Goal: Information Seeking & Learning: Check status

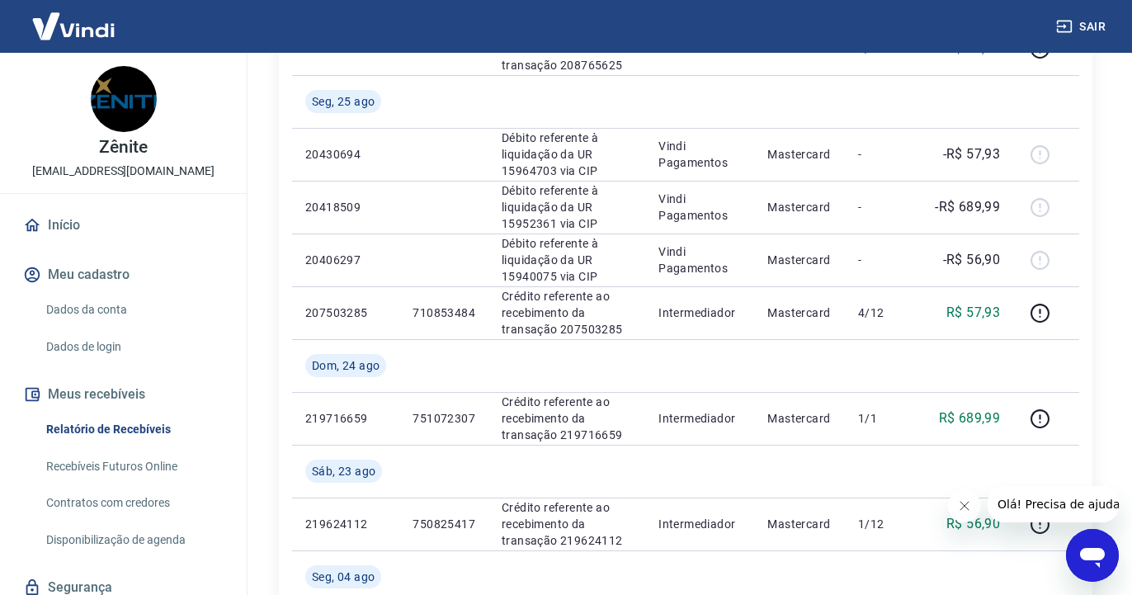
scroll to position [505, 0]
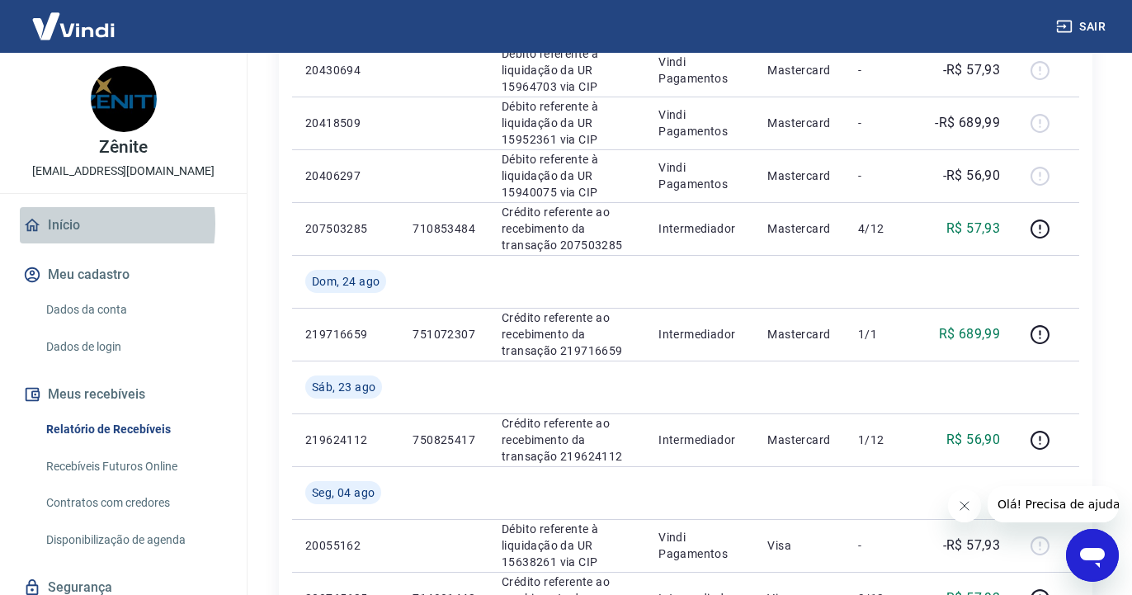
click at [58, 224] on link "Início" at bounding box center [123, 225] width 207 height 36
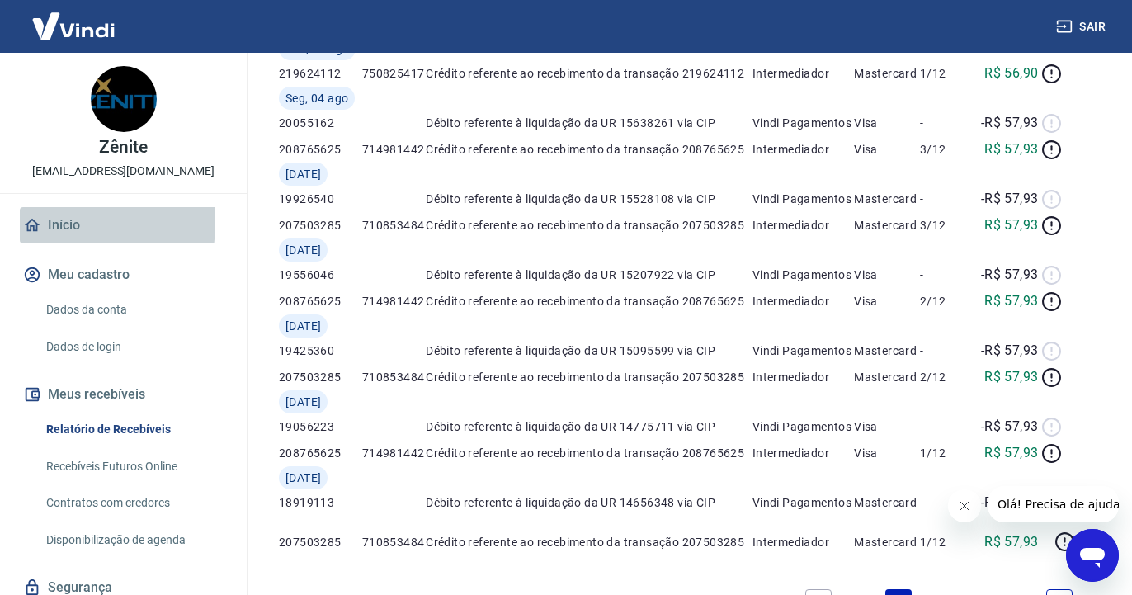
scroll to position [509, 0]
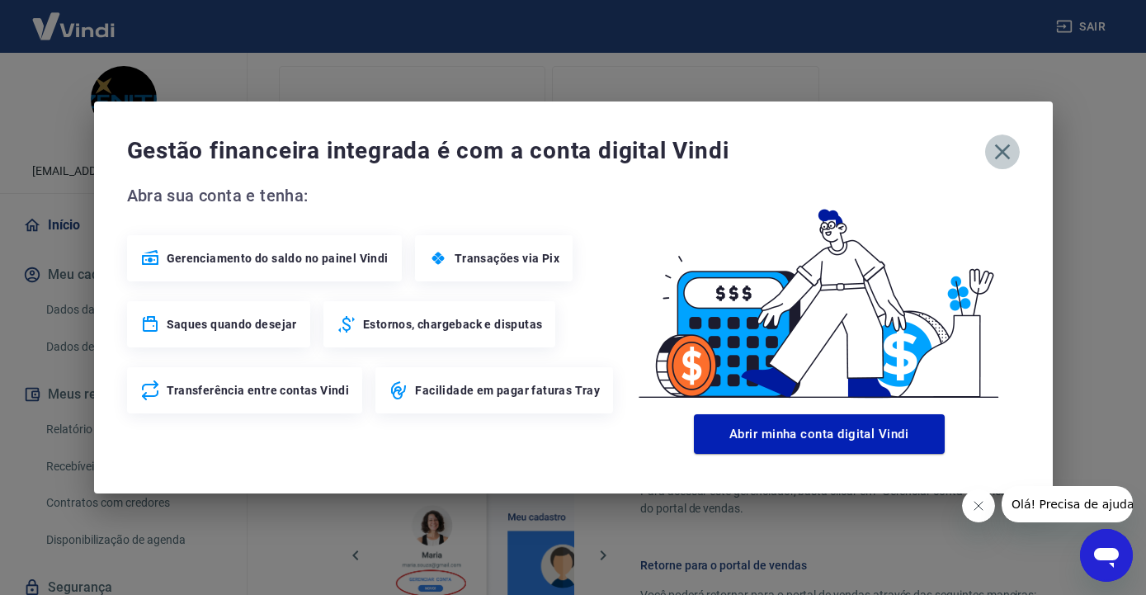
click at [1003, 154] on icon "button" at bounding box center [1002, 152] width 26 height 26
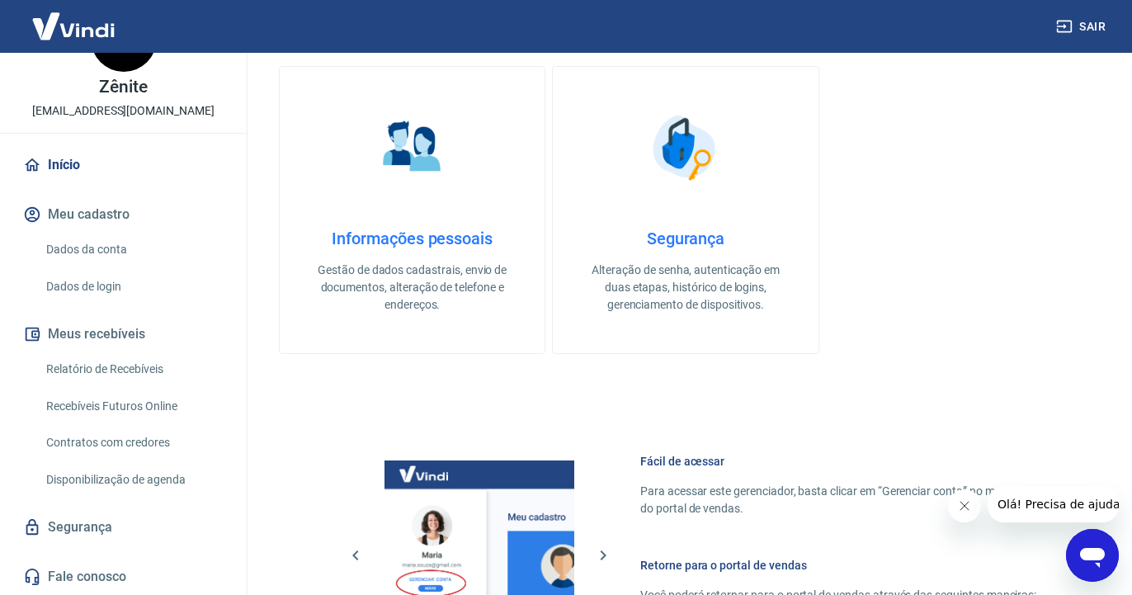
scroll to position [0, 0]
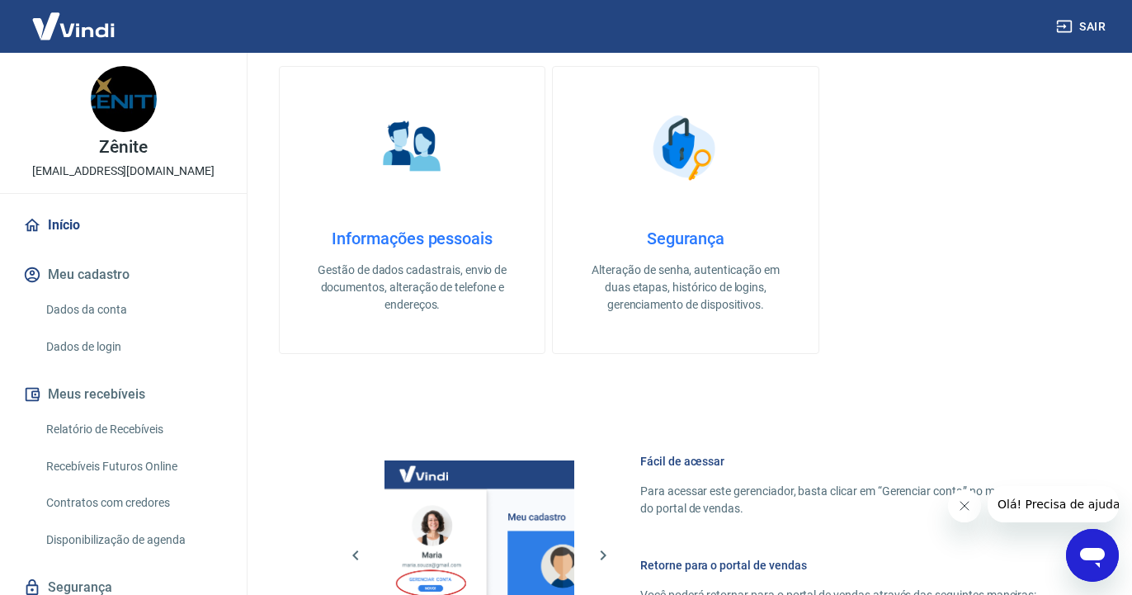
click at [59, 219] on link "Início" at bounding box center [123, 225] width 207 height 36
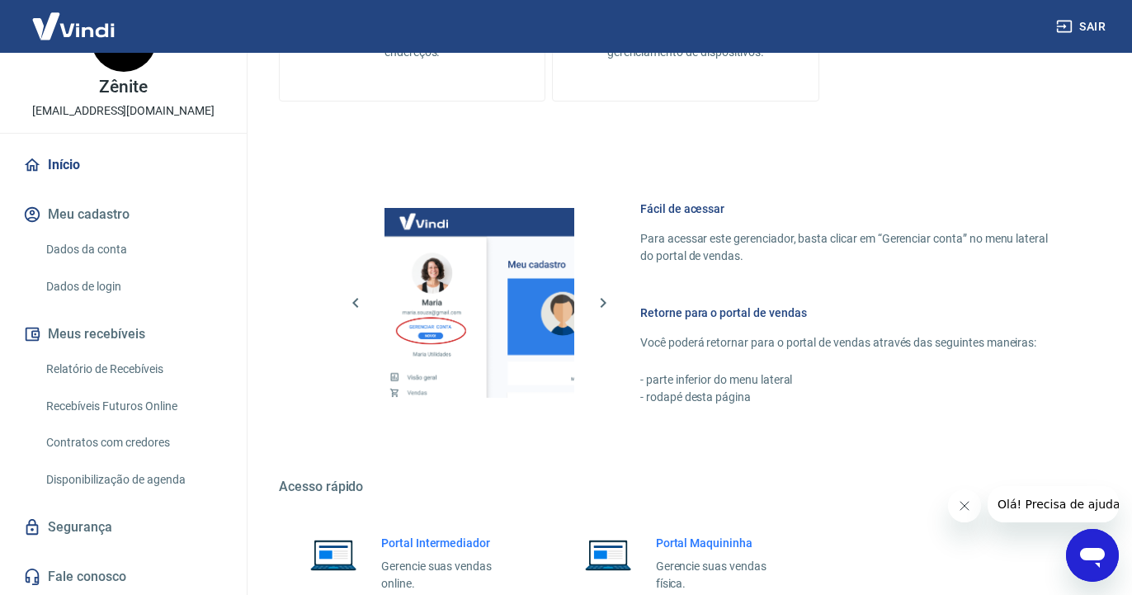
scroll to position [912, 0]
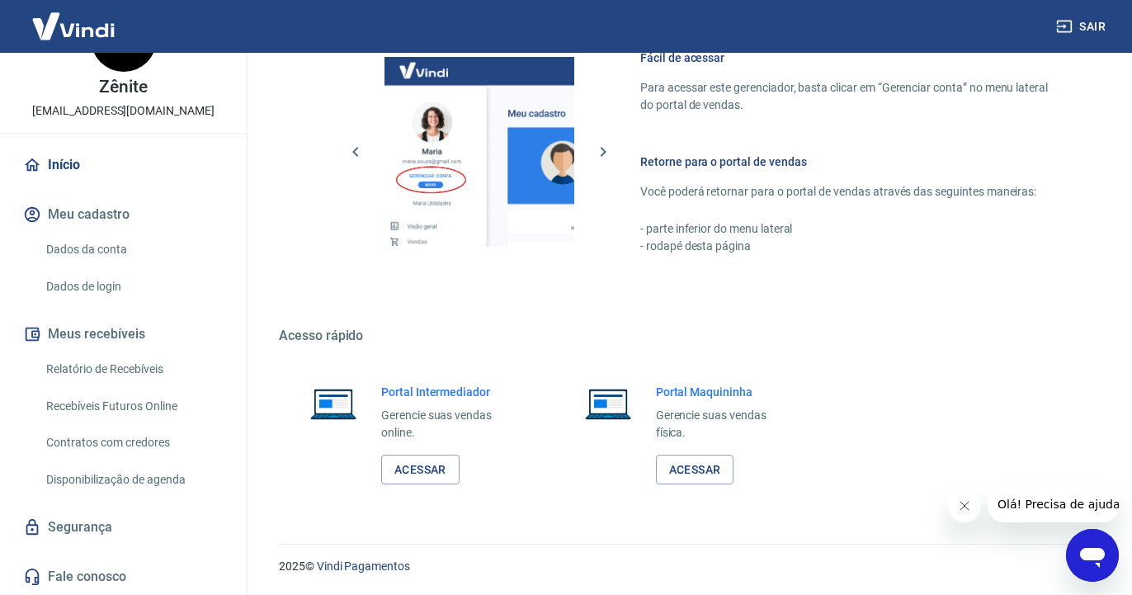
click at [94, 363] on link "Relatório de Recebíveis" at bounding box center [133, 369] width 187 height 34
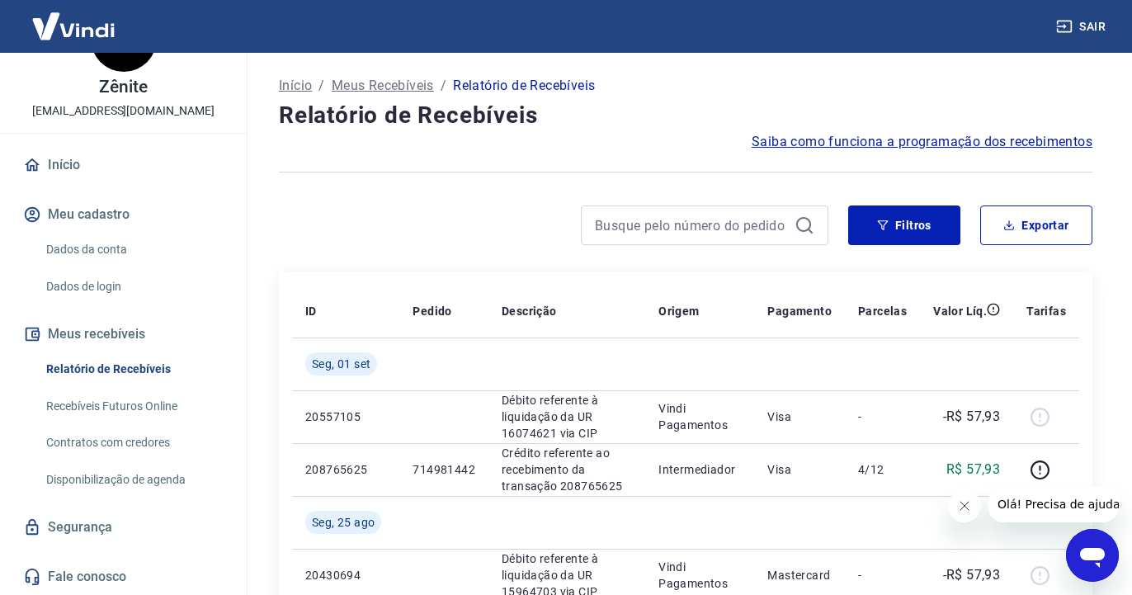
click at [297, 87] on p "Início" at bounding box center [295, 86] width 33 height 20
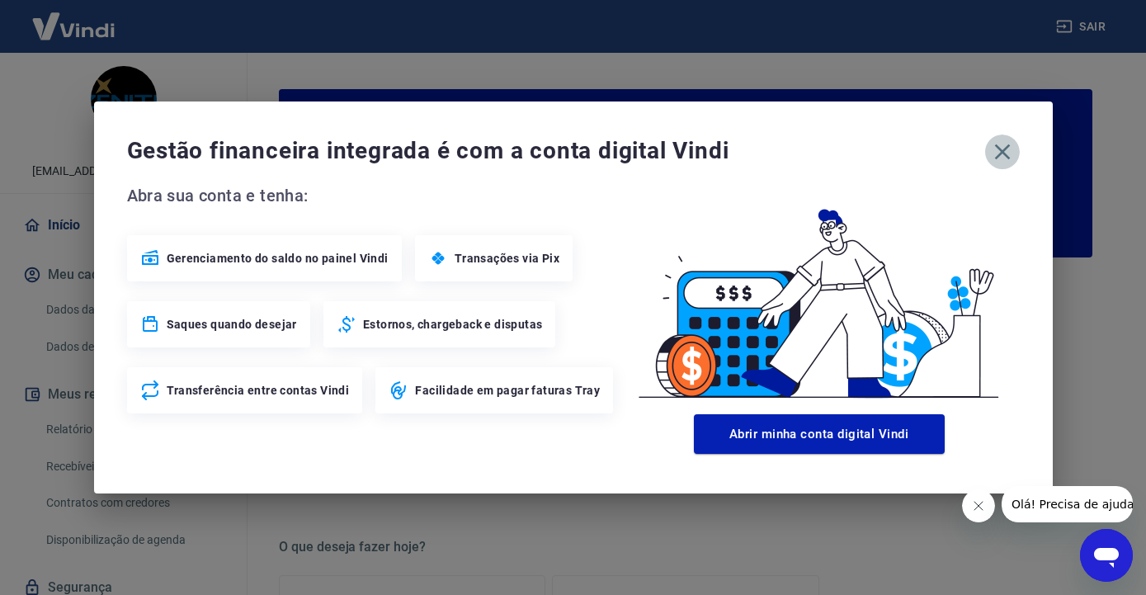
click at [1009, 148] on icon "button" at bounding box center [1002, 152] width 26 height 26
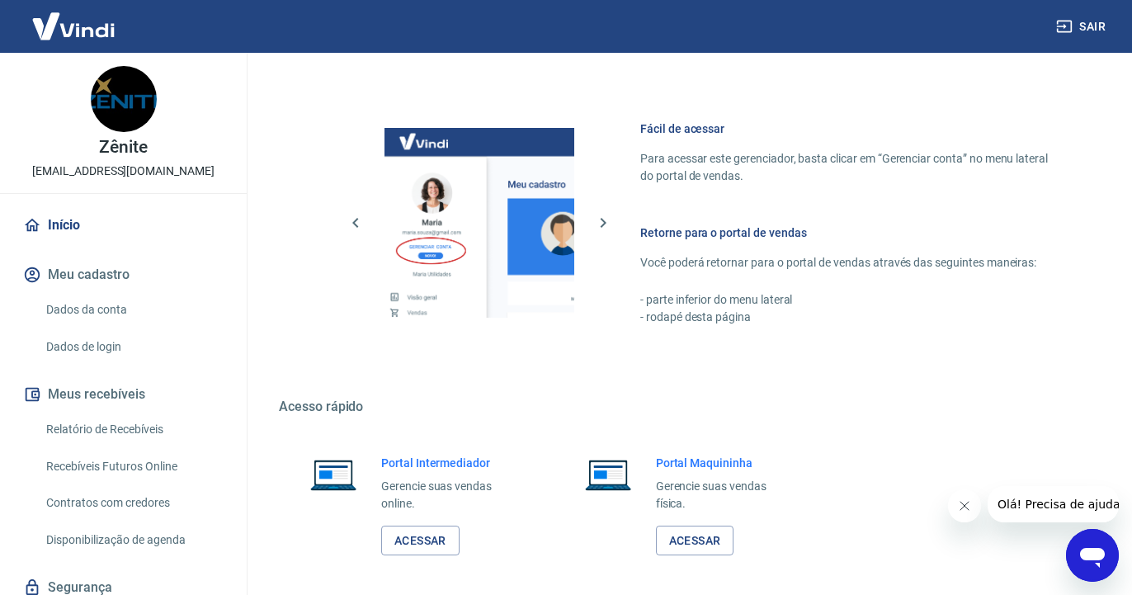
scroll to position [912, 0]
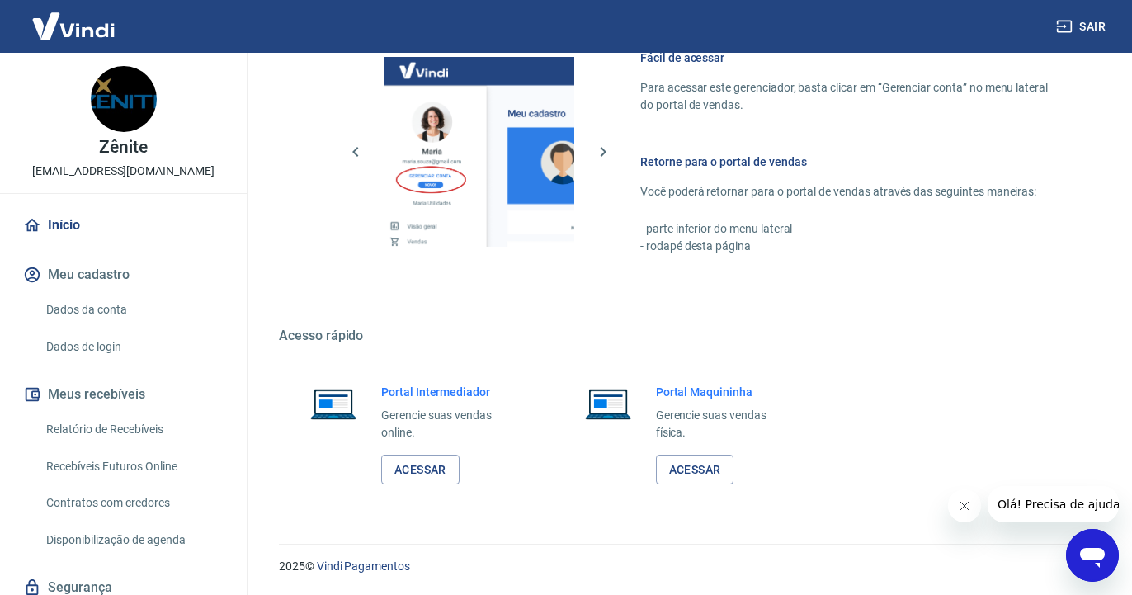
click at [89, 511] on link "Contratos com credores" at bounding box center [133, 503] width 187 height 34
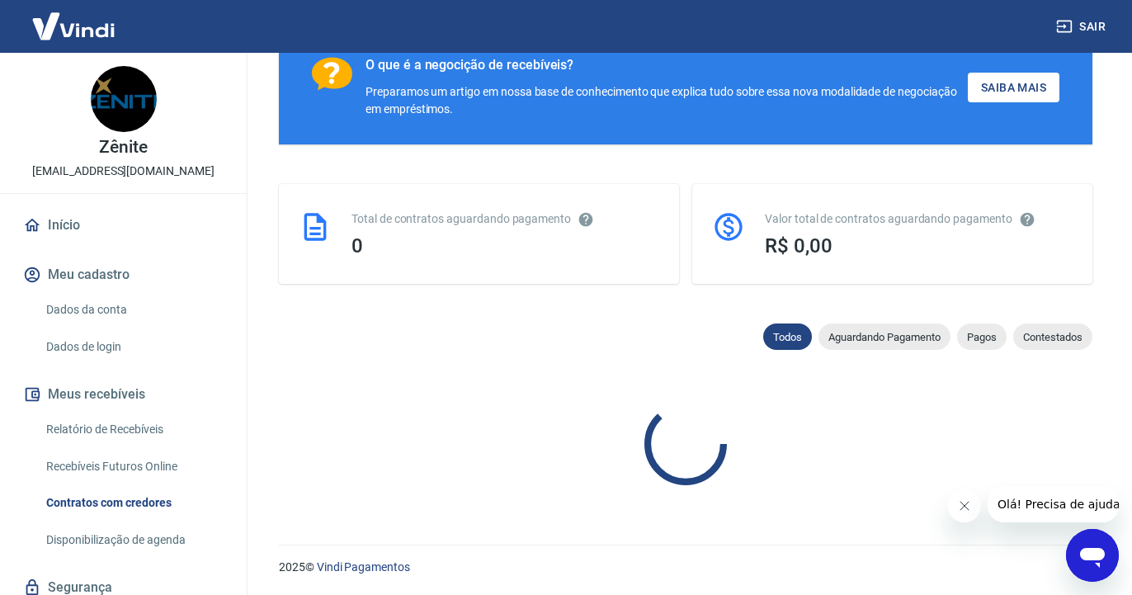
scroll to position [725, 0]
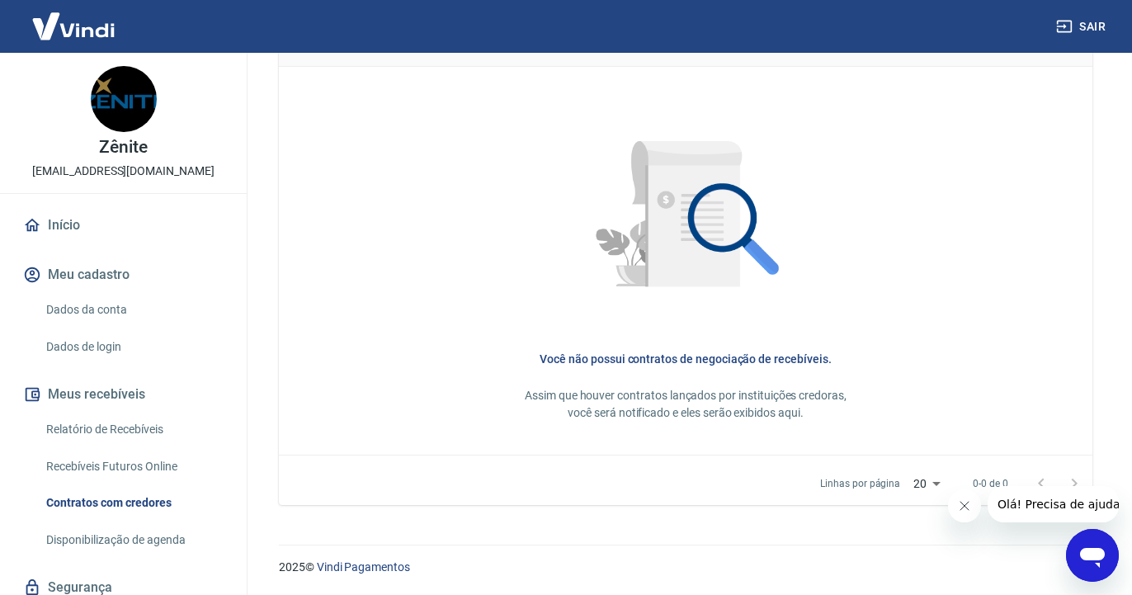
click at [78, 431] on link "Relatório de Recebíveis" at bounding box center [133, 429] width 187 height 34
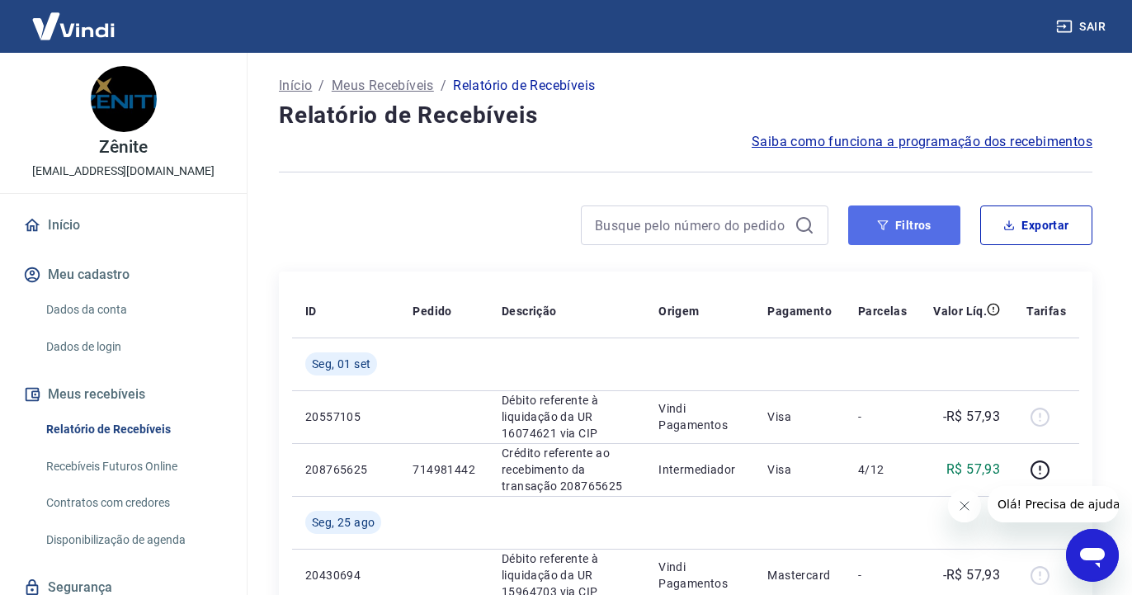
click at [883, 224] on icon "button" at bounding box center [883, 225] width 12 height 12
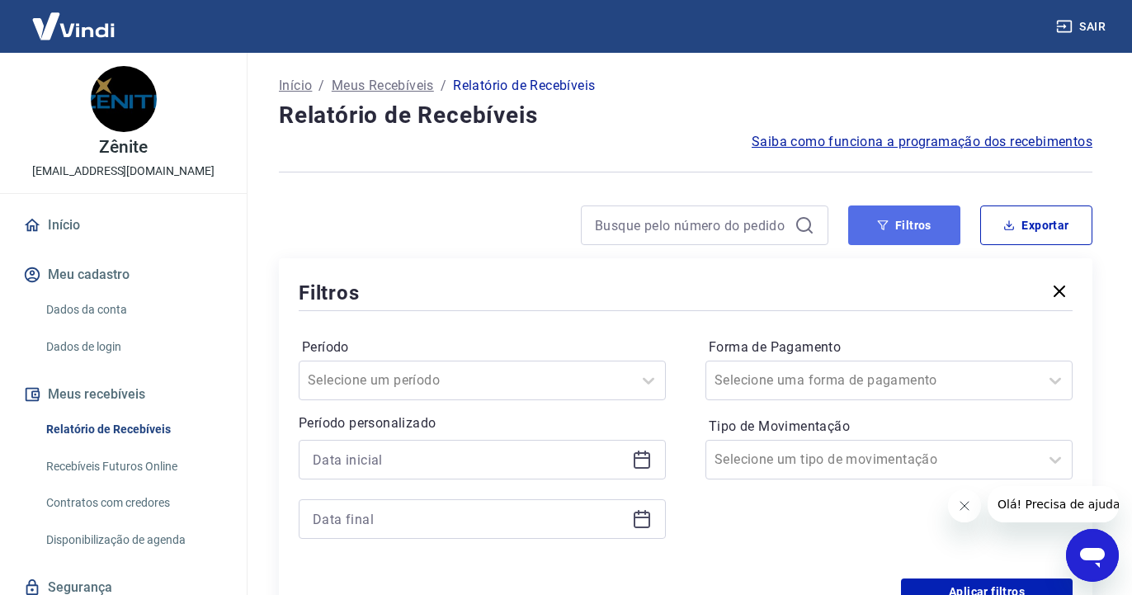
click at [903, 223] on button "Filtros" at bounding box center [904, 225] width 112 height 40
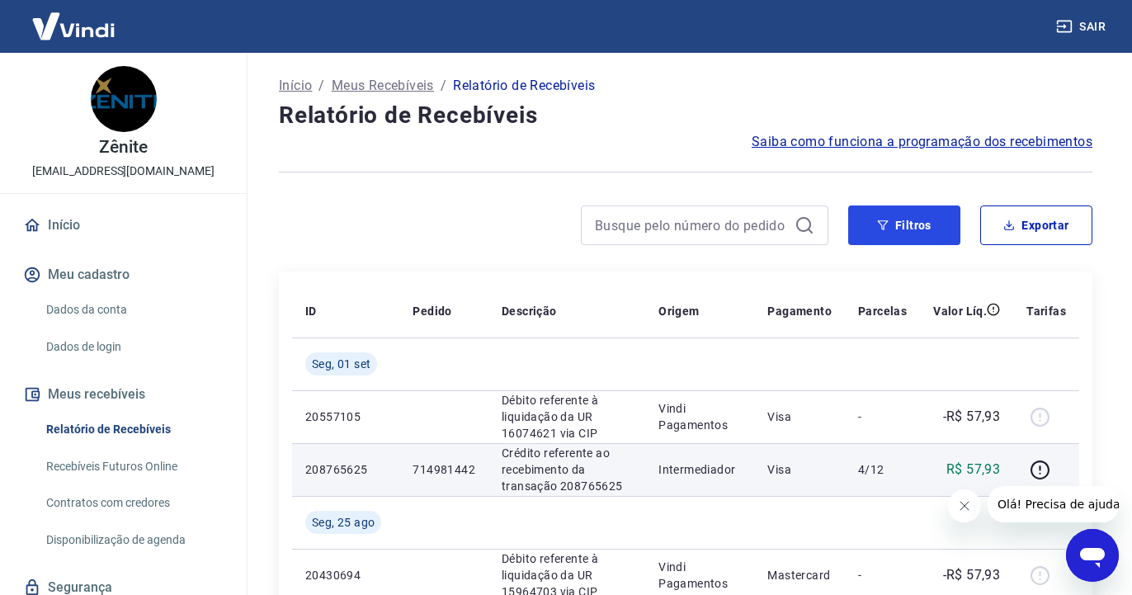
scroll to position [252, 0]
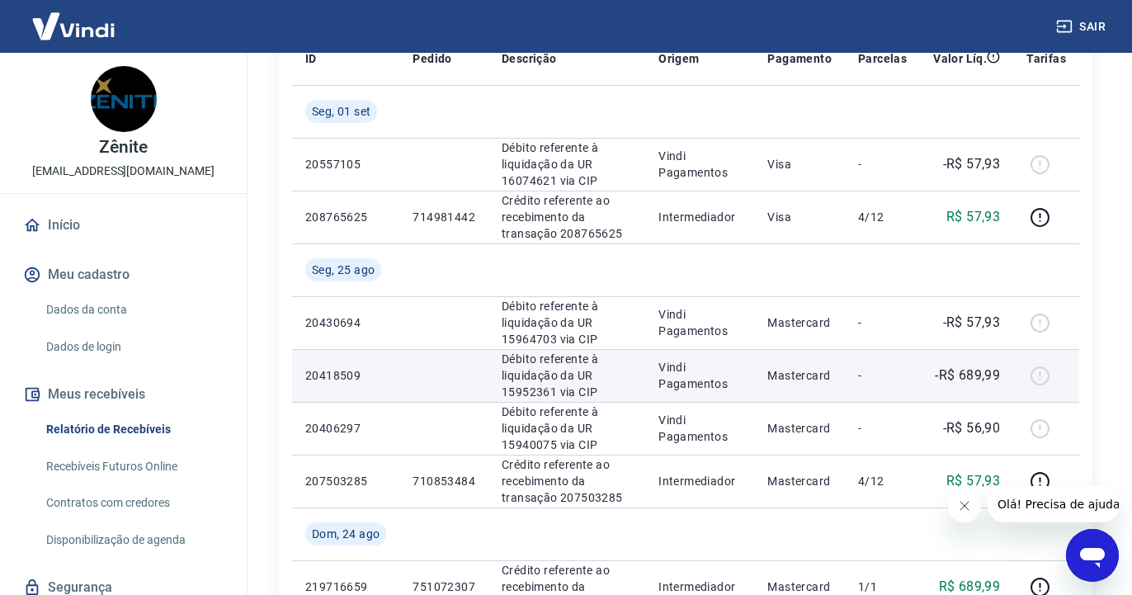
click at [412, 374] on td at bounding box center [443, 375] width 89 height 53
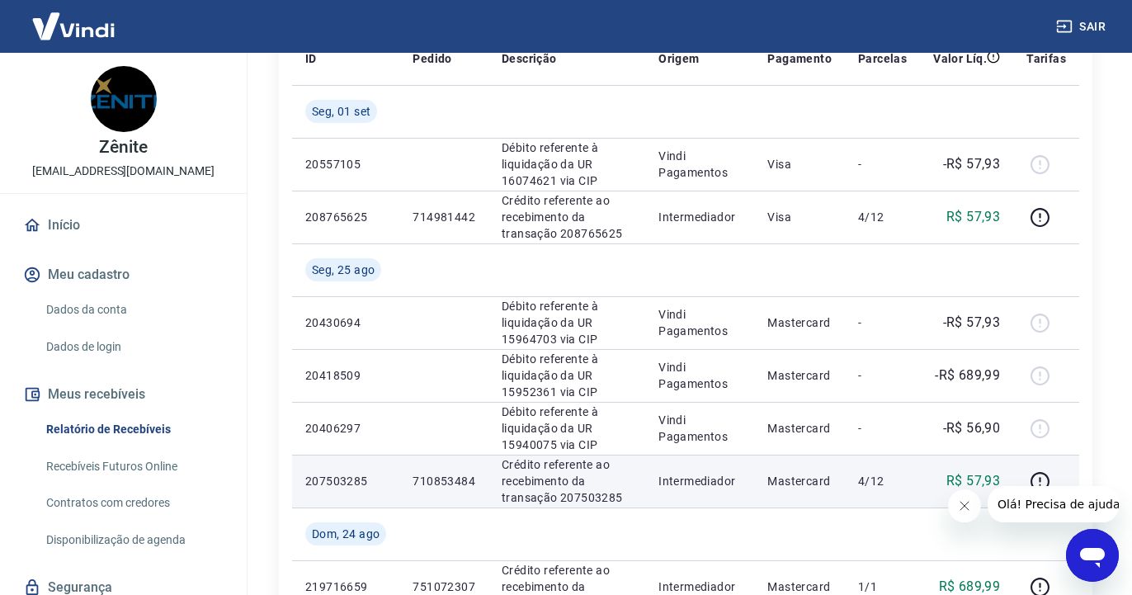
click at [645, 458] on td "Crédito referente ao recebimento da transação 207503285" at bounding box center [566, 480] width 157 height 53
click at [632, 461] on p "Crédito referente ao recebimento da transação 207503285" at bounding box center [566, 480] width 130 height 49
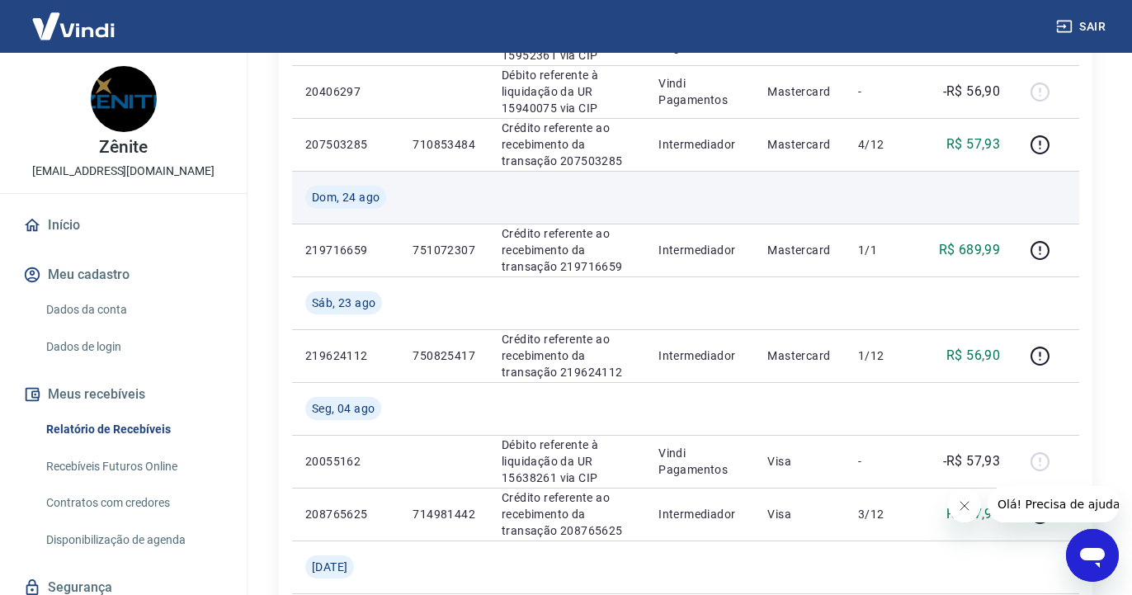
scroll to position [84, 0]
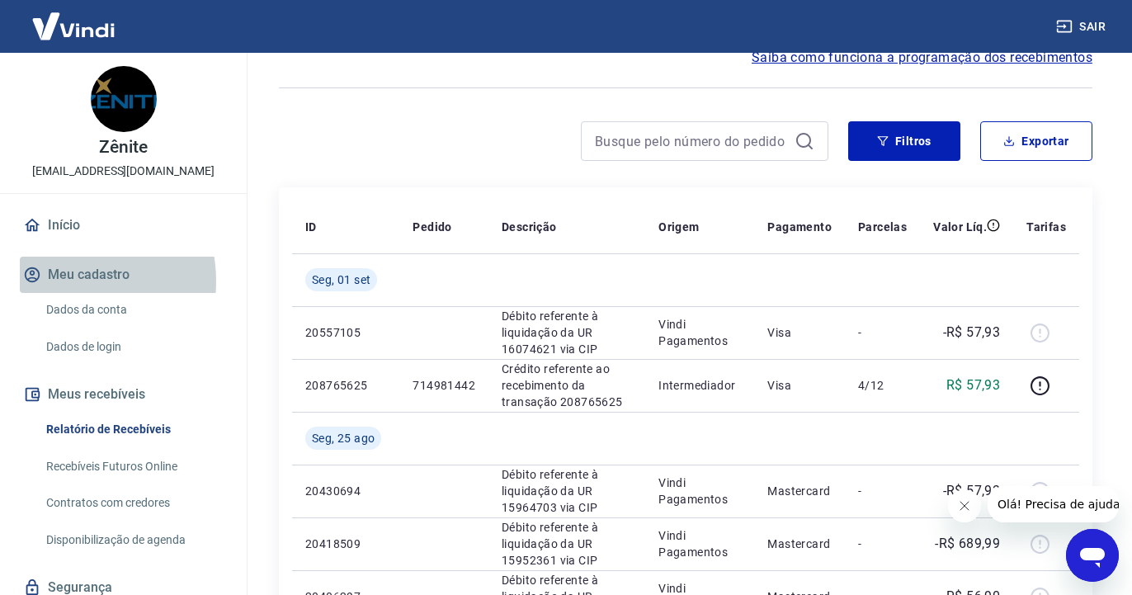
click at [67, 280] on button "Meu cadastro" at bounding box center [123, 275] width 207 height 36
